Goal: Task Accomplishment & Management: Complete application form

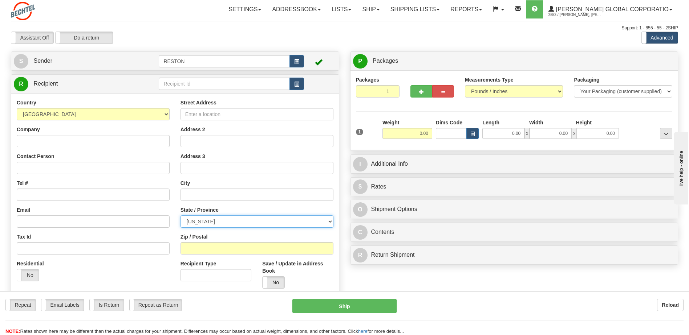
click at [207, 223] on select "[US_STATE] [US_STATE] [US_STATE] [US_STATE] Armed Forces America Armed Forces E…" at bounding box center [256, 222] width 153 height 12
select select "NV"
click at [180, 216] on select "[US_STATE] [US_STATE] [US_STATE] [US_STATE] Armed Forces America Armed Forces E…" at bounding box center [256, 222] width 153 height 12
click at [187, 84] on input "text" at bounding box center [224, 84] width 131 height 12
click at [53, 145] on input "Company" at bounding box center [93, 141] width 153 height 12
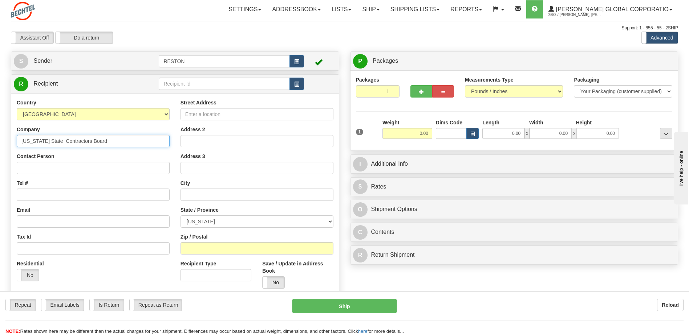
type input "[US_STATE] State Contractors Board"
click at [190, 115] on input "Street Address" at bounding box center [256, 114] width 153 height 12
click at [200, 114] on input "Street Address" at bounding box center [256, 114] width 153 height 12
paste input "[STREET_ADDRESS]"
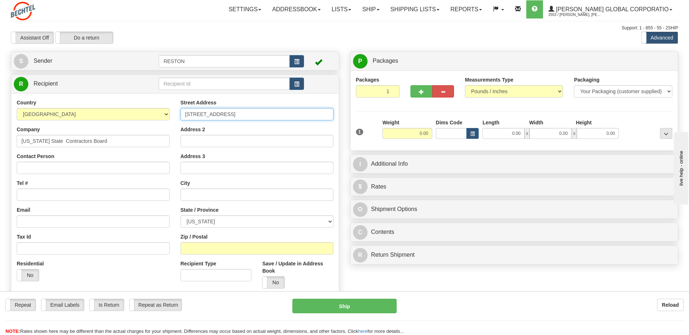
type input "[STREET_ADDRESS]"
click at [30, 195] on input "Tel #" at bounding box center [93, 195] width 153 height 12
type input "[PHONE_NUMBER]"
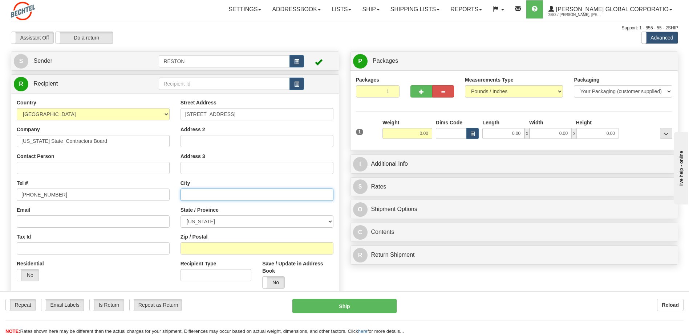
click at [192, 196] on input "text" at bounding box center [256, 195] width 153 height 12
type input "[GEOGRAPHIC_DATA]"
click at [233, 232] on div "Street Address [STREET_ADDRESS] Address 2 Address 3 City [GEOGRAPHIC_DATA] Stat…" at bounding box center [257, 196] width 164 height 195
click at [63, 222] on input "Email" at bounding box center [93, 222] width 153 height 12
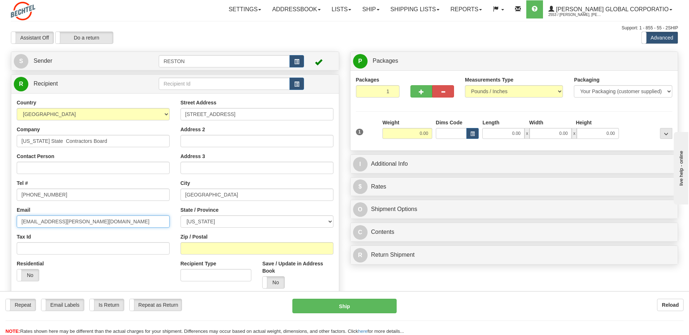
type input "[EMAIL_ADDRESS][PERSON_NAME][DOMAIN_NAME]"
click at [205, 253] on input "Zip / Postal" at bounding box center [256, 249] width 153 height 12
type input "89113"
drag, startPoint x: 124, startPoint y: 279, endPoint x: 130, endPoint y: 274, distance: 8.1
click at [124, 279] on div "Residential Yes No" at bounding box center [93, 273] width 164 height 27
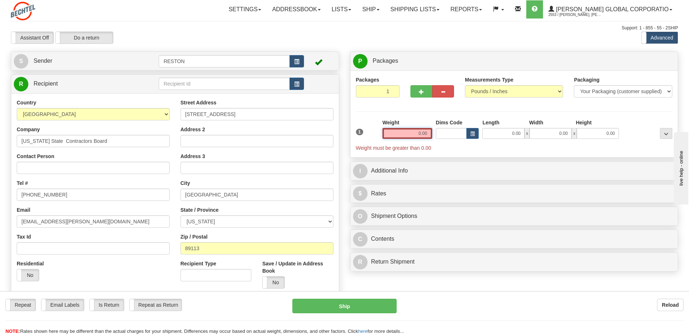
click at [418, 135] on input "0.00" at bounding box center [407, 133] width 50 height 11
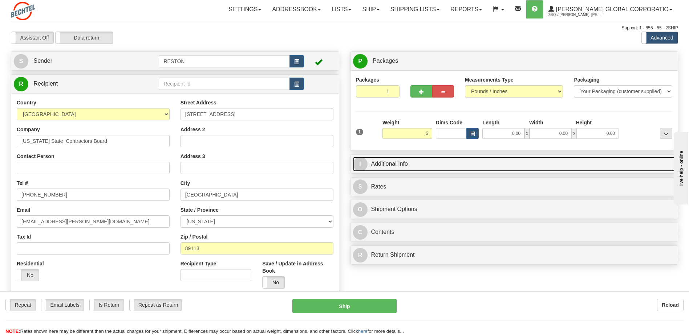
type input "0.50"
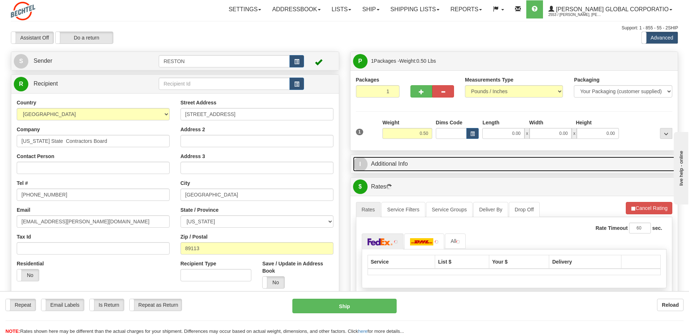
click at [436, 163] on link "I Additional Info" at bounding box center [514, 164] width 322 height 15
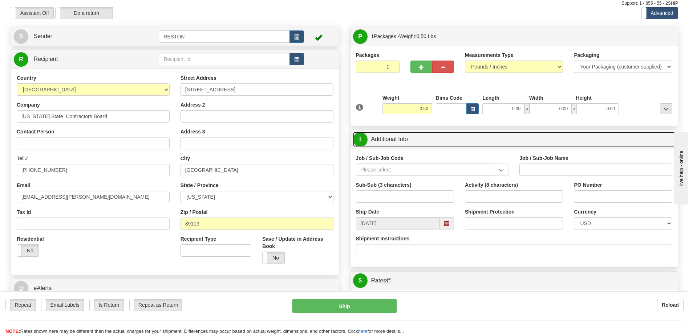
scroll to position [73, 0]
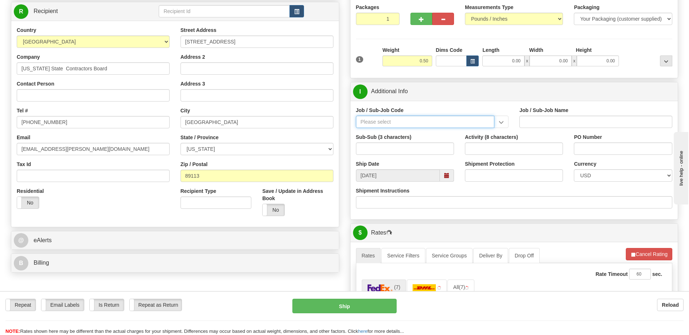
click at [389, 123] on input "Job / Sub-Job Code" at bounding box center [425, 122] width 139 height 12
click at [367, 123] on input "Job / Sub-Job Code" at bounding box center [425, 122] width 139 height 12
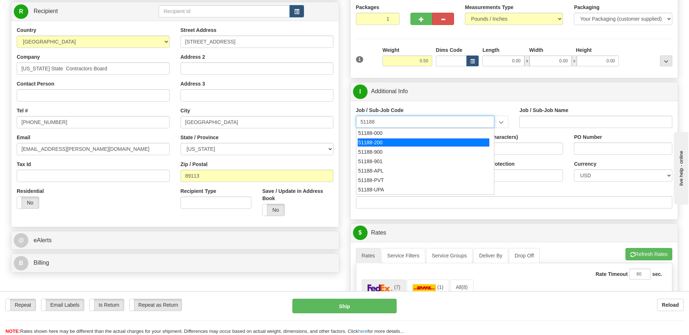
click at [384, 144] on div "51188-200" at bounding box center [423, 143] width 131 height 8
type input "51188-200"
type input "INFRASTRUCTURE CONSTRUCTION - CONSTRUCTION LICENS"
type input "51188-200"
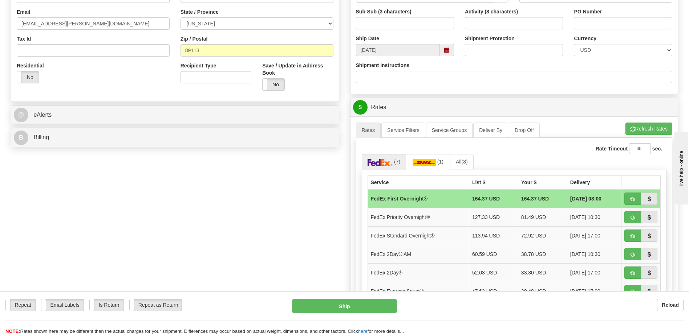
scroll to position [182, 0]
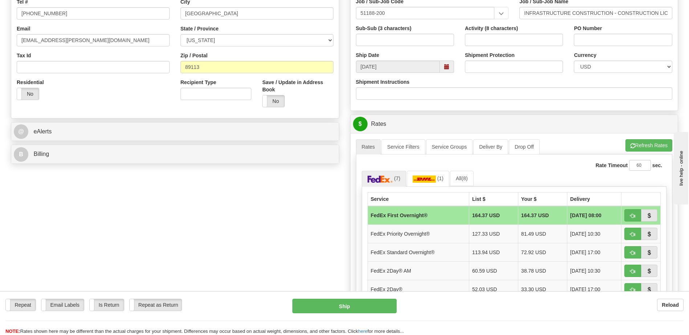
click at [448, 66] on span at bounding box center [446, 66] width 5 height 5
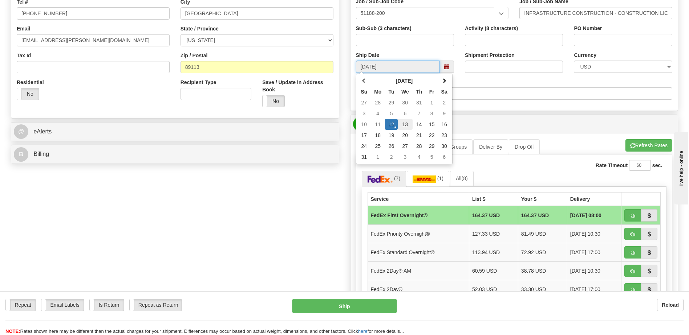
click at [406, 122] on td "13" at bounding box center [405, 124] width 15 height 11
type input "[DATE]"
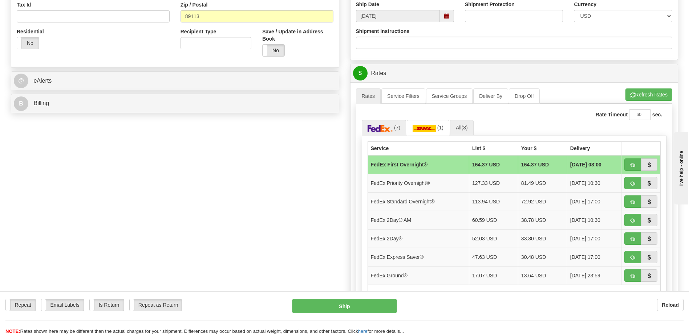
scroll to position [254, 0]
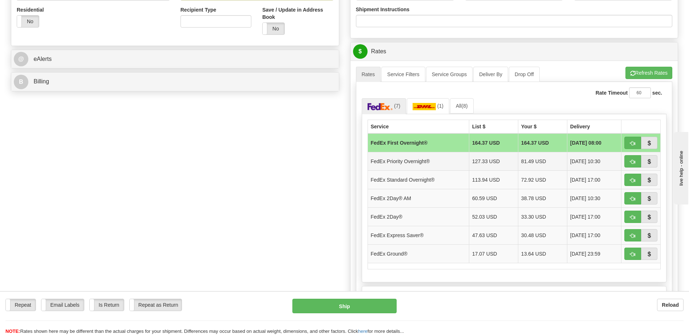
click at [441, 163] on td "FedEx Priority Overnight®" at bounding box center [417, 161] width 101 height 19
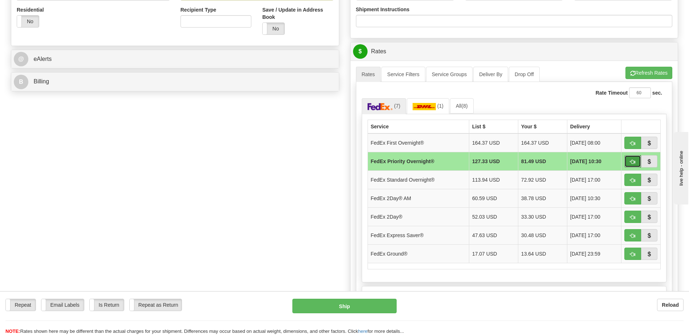
click at [635, 161] on button "button" at bounding box center [632, 161] width 17 height 12
type input "01"
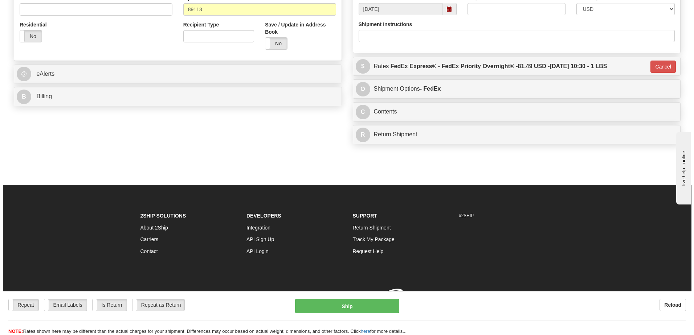
scroll to position [249, 0]
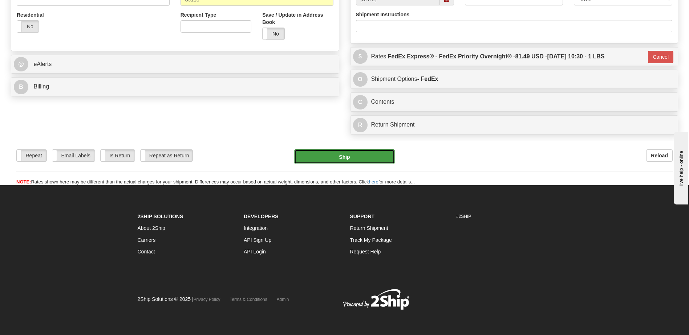
click at [340, 158] on button "Ship" at bounding box center [344, 157] width 100 height 15
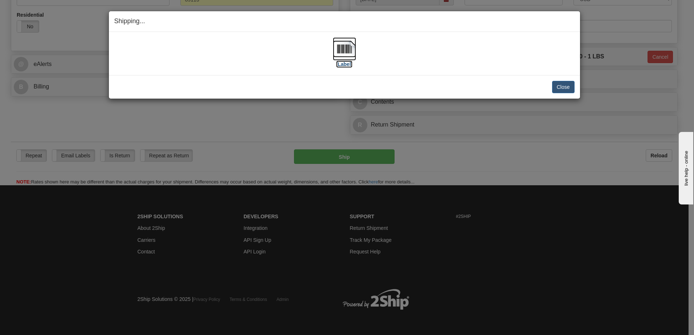
click at [351, 51] on img at bounding box center [344, 48] width 23 height 23
